Goal: Task Accomplishment & Management: Manage account settings

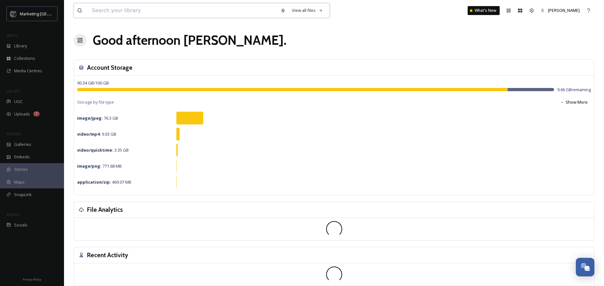
click at [149, 11] on input at bounding box center [183, 11] width 188 height 14
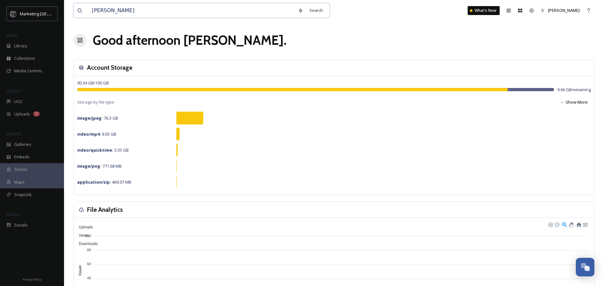
type input "[PERSON_NAME]"
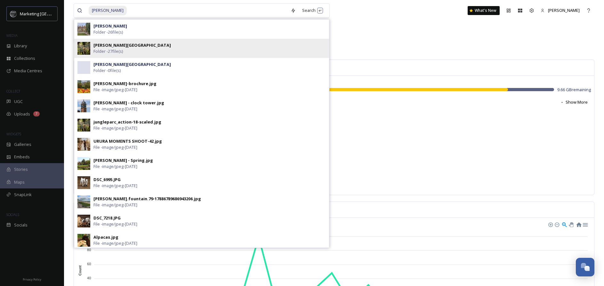
click at [136, 47] on strong "[PERSON_NAME][GEOGRAPHIC_DATA]" at bounding box center [131, 45] width 77 height 6
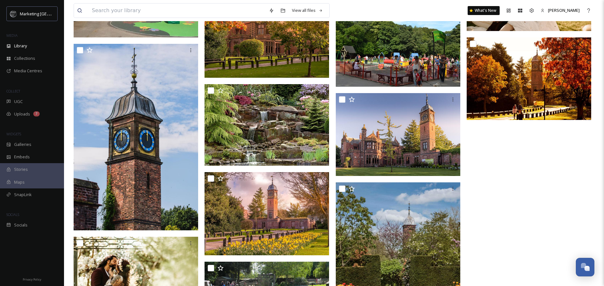
scroll to position [424, 0]
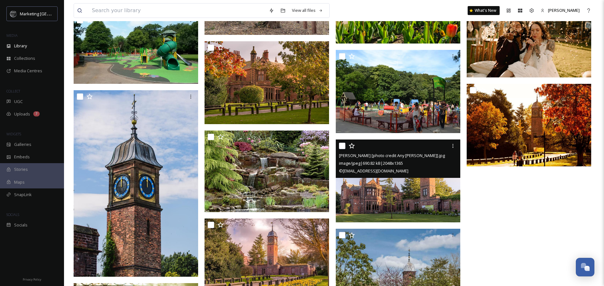
click at [342, 145] on input "checkbox" at bounding box center [342, 146] width 6 height 6
checkbox input "true"
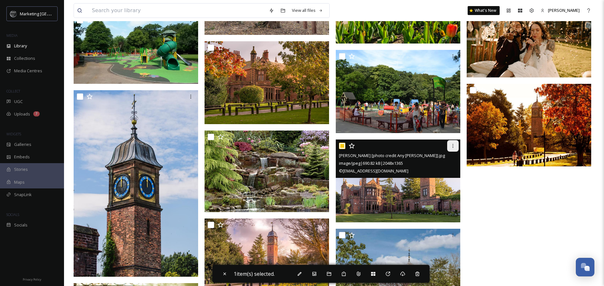
click at [452, 146] on icon at bounding box center [452, 146] width 1 height 4
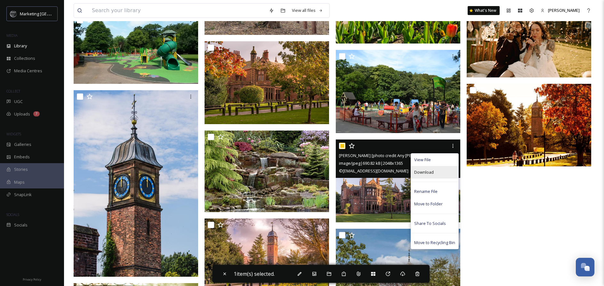
click at [428, 173] on span "Download" at bounding box center [424, 172] width 20 height 6
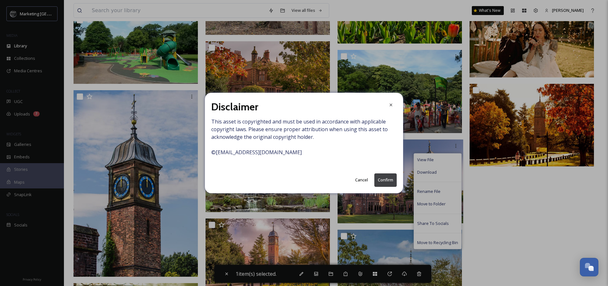
click at [384, 180] on button "Confirm" at bounding box center [386, 179] width 22 height 13
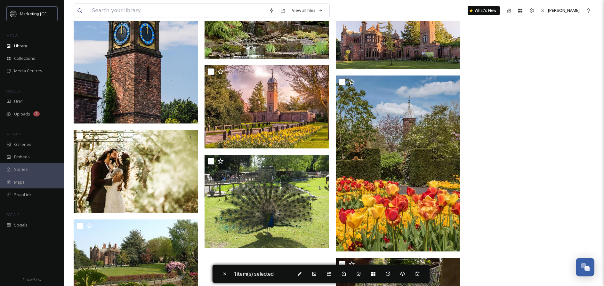
scroll to position [643, 0]
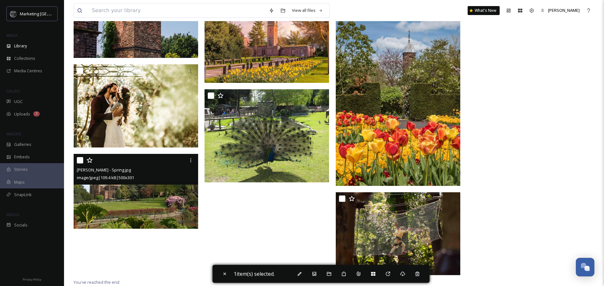
click at [179, 191] on img at bounding box center [136, 191] width 124 height 75
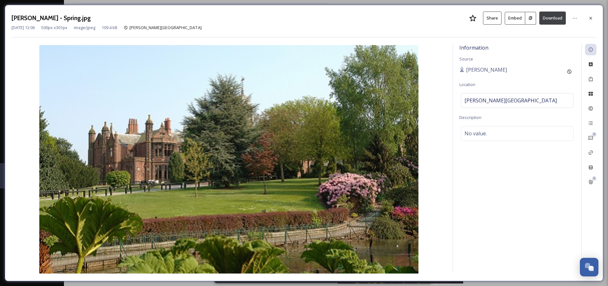
click at [555, 20] on button "Download" at bounding box center [553, 18] width 27 height 13
click at [592, 18] on icon at bounding box center [591, 18] width 5 height 5
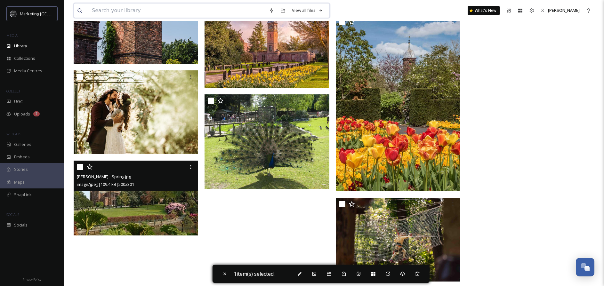
click at [216, 10] on input at bounding box center [177, 11] width 177 height 14
type input "[PERSON_NAME]"
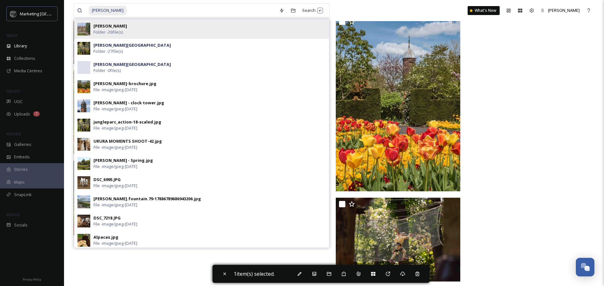
click at [141, 30] on div "[PERSON_NAME] Folder - 26 file(s)" at bounding box center [209, 29] width 232 height 12
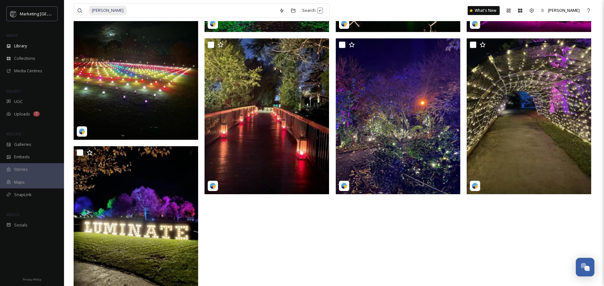
scroll to position [566, 0]
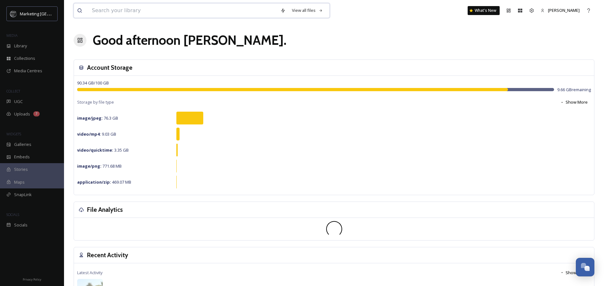
click at [138, 10] on input at bounding box center [183, 11] width 188 height 14
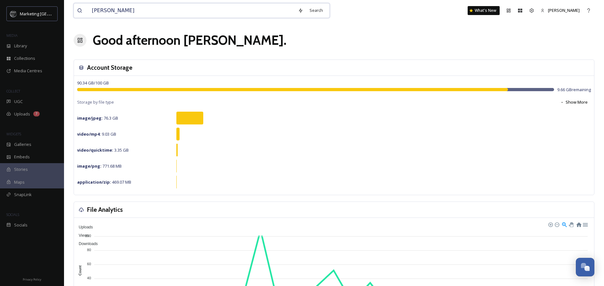
type input "[PERSON_NAME]"
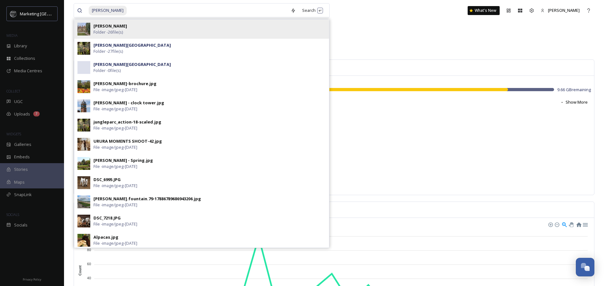
click at [127, 28] on div "[PERSON_NAME] Folder - 26 file(s)" at bounding box center [209, 29] width 232 height 12
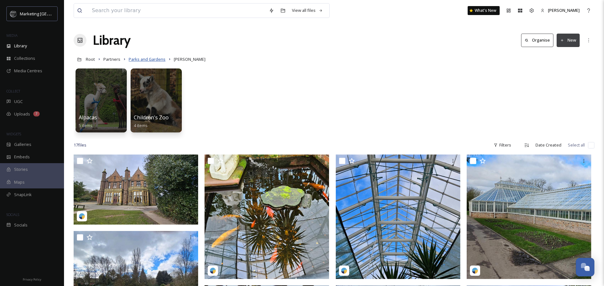
click at [150, 60] on span "Parks and Gardens" at bounding box center [147, 59] width 37 height 6
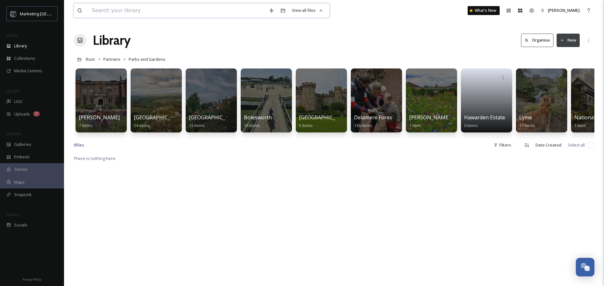
click at [155, 12] on input at bounding box center [177, 11] width 177 height 14
type input "[PERSON_NAME]"
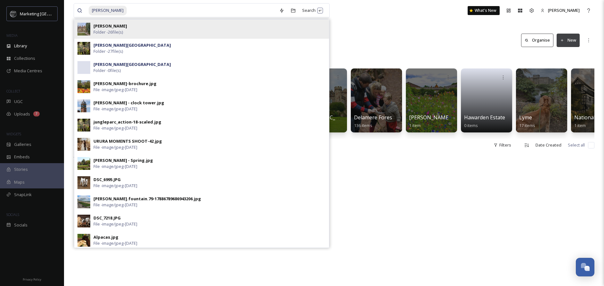
click at [118, 30] on span "Folder - 26 file(s)" at bounding box center [107, 32] width 29 height 6
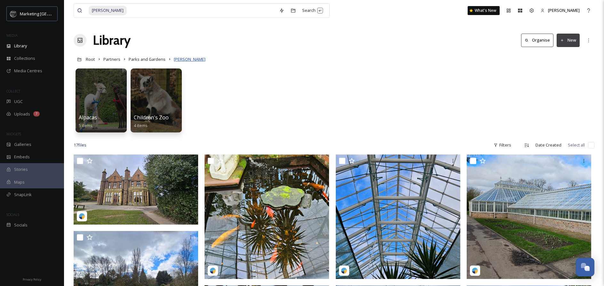
click at [186, 59] on span "[PERSON_NAME]" at bounding box center [190, 59] width 32 height 6
click at [136, 15] on input at bounding box center [201, 11] width 148 height 14
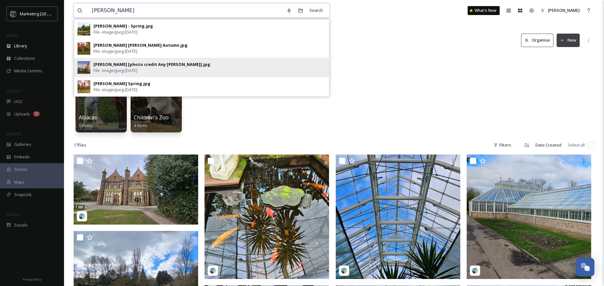
type input "[PERSON_NAME]"
click at [148, 65] on div "[PERSON_NAME] [photo credit Any [PERSON_NAME]].jpg" at bounding box center [151, 64] width 117 height 6
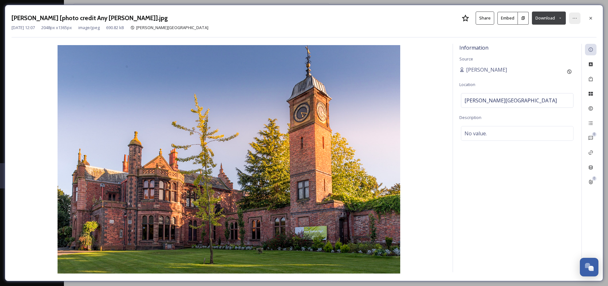
click at [576, 19] on icon at bounding box center [575, 18] width 5 height 5
click at [525, 167] on div "Information Source [PERSON_NAME] Location [PERSON_NAME][GEOGRAPHIC_DATA] Descri…" at bounding box center [517, 158] width 129 height 228
click at [574, 17] on icon at bounding box center [575, 18] width 5 height 5
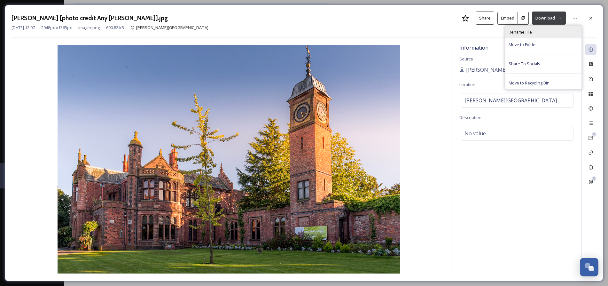
click at [544, 33] on div "Rename File" at bounding box center [544, 32] width 76 height 12
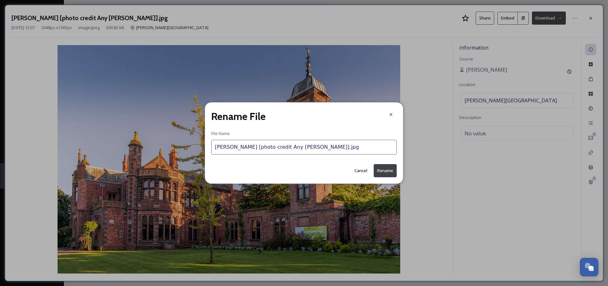
drag, startPoint x: 281, startPoint y: 147, endPoint x: 287, endPoint y: 146, distance: 6.1
click at [281, 147] on input "[PERSON_NAME] [photo credit Any [PERSON_NAME]].jpg" at bounding box center [304, 147] width 186 height 15
type input "[PERSON_NAME] [photo credit [PERSON_NAME]].jpg"
click at [386, 170] on button "Rename" at bounding box center [385, 170] width 23 height 13
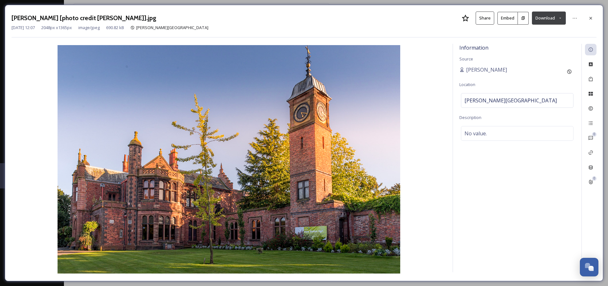
click at [555, 18] on button "Download" at bounding box center [549, 18] width 34 height 13
click at [481, 17] on button "Share" at bounding box center [485, 18] width 19 height 13
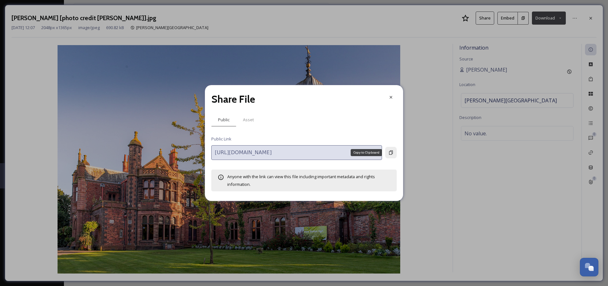
click at [391, 153] on icon at bounding box center [391, 152] width 5 height 5
